Goal: Book appointment/travel/reservation

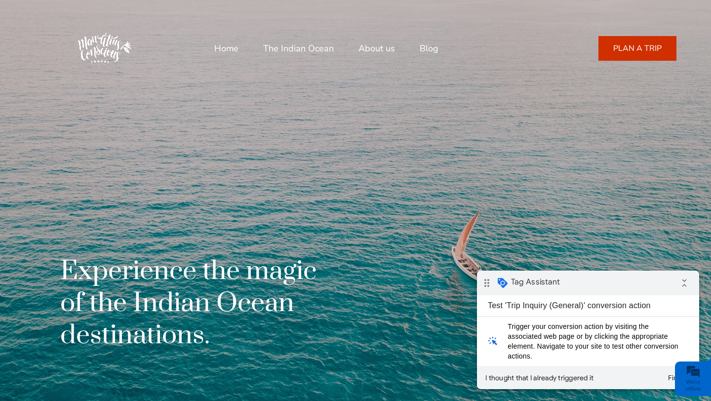
click at [616, 49] on link "PLAN A TRIP" at bounding box center [637, 48] width 78 height 25
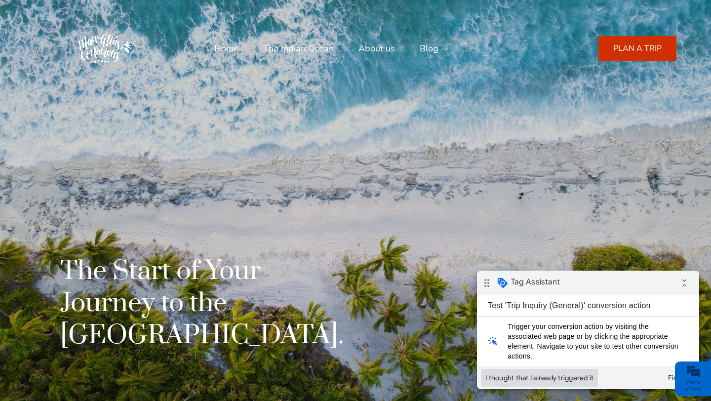
click at [551, 376] on button "I thought that I already triggered it" at bounding box center [539, 378] width 117 height 18
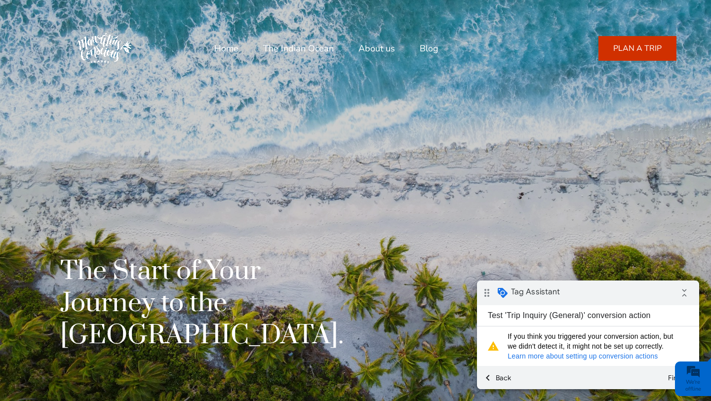
click at [557, 356] on link "Learn more about setting up conversion actions" at bounding box center [582, 356] width 150 height 8
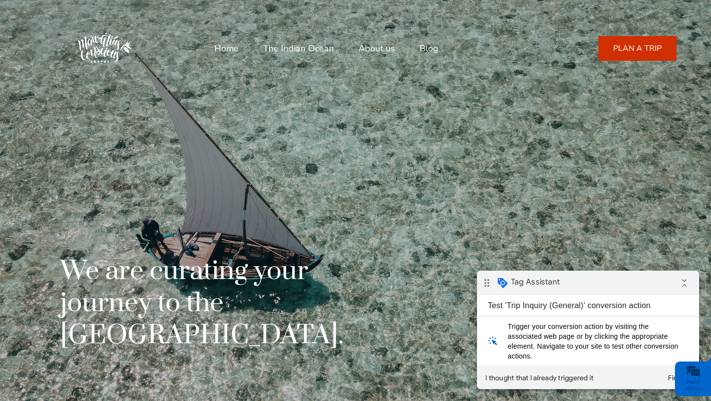
click at [558, 283] on div "drag_indicator Tag Assistant collapse_all" at bounding box center [588, 282] width 222 height 25
click at [558, 378] on button "I thought that I already triggered it" at bounding box center [539, 378] width 117 height 18
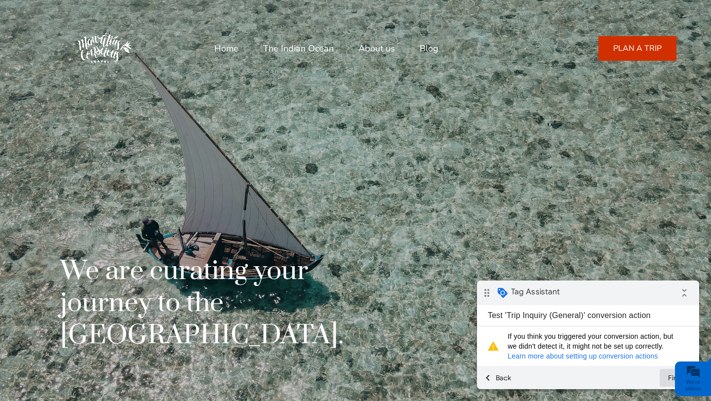
click at [669, 375] on button "Finish" at bounding box center [677, 378] width 36 height 18
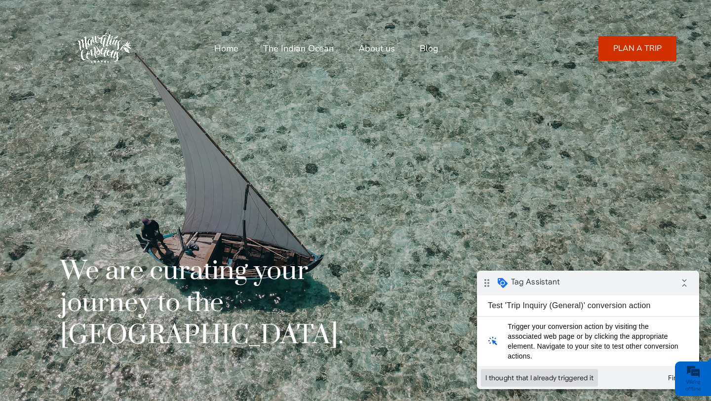
click at [533, 373] on button "I thought that I already triggered it" at bounding box center [539, 378] width 117 height 18
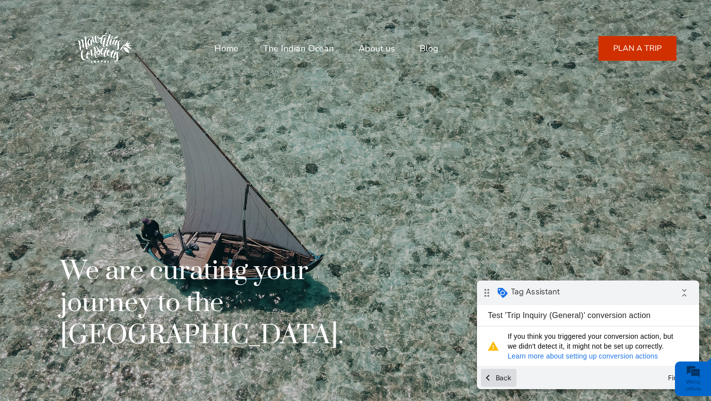
click at [495, 378] on button "chevron_left Back" at bounding box center [499, 378] width 36 height 18
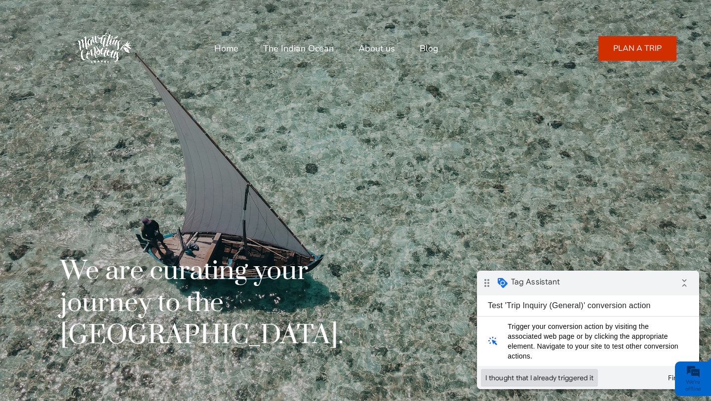
click at [495, 378] on button "I thought that I already triggered it" at bounding box center [539, 378] width 117 height 18
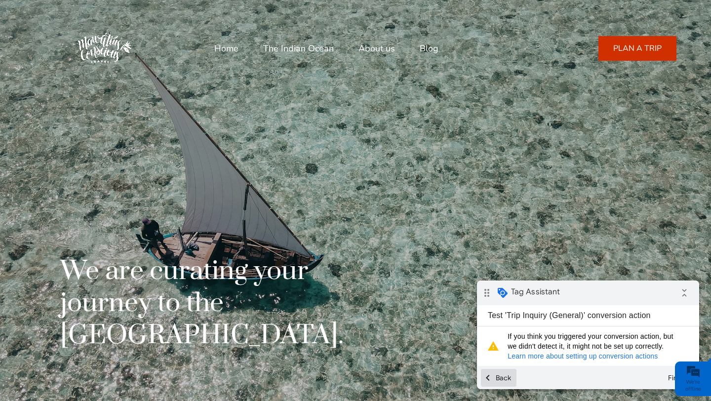
click at [495, 378] on button "chevron_left Back" at bounding box center [499, 378] width 36 height 18
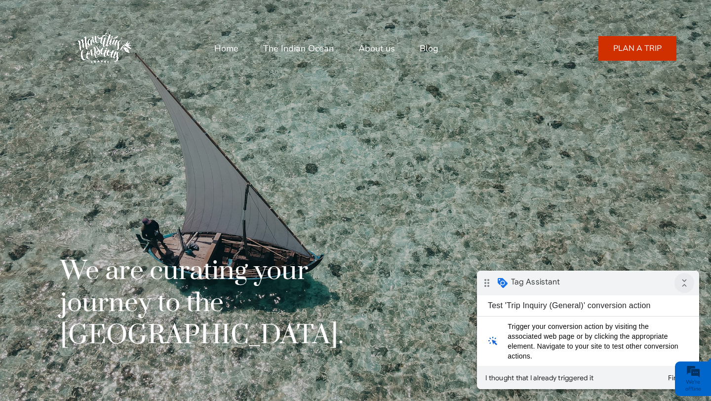
click at [688, 281] on icon "collapse_all" at bounding box center [684, 283] width 20 height 20
click at [526, 375] on button "I thought that I already triggered it" at bounding box center [539, 378] width 117 height 18
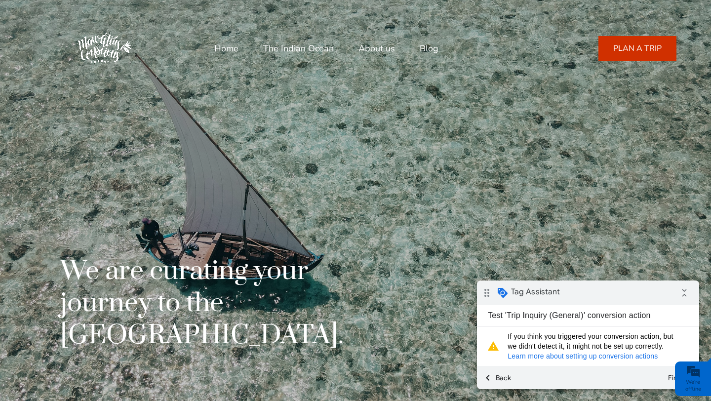
click at [555, 357] on link "Learn more about setting up conversion actions" at bounding box center [582, 356] width 150 height 8
